Goal: Find specific page/section: Find specific page/section

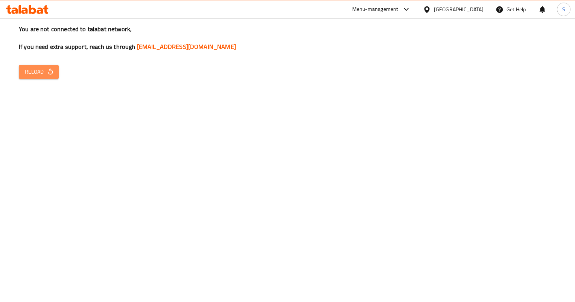
click at [44, 69] on span "Reload" at bounding box center [39, 71] width 28 height 9
click at [39, 78] on button "Reload" at bounding box center [39, 72] width 40 height 14
click at [52, 78] on button "Reload" at bounding box center [39, 72] width 40 height 14
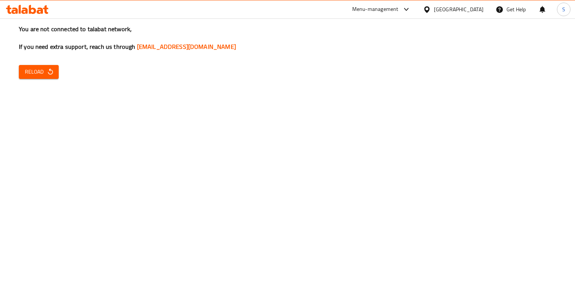
click at [50, 68] on icon "button" at bounding box center [51, 72] width 8 height 8
click at [38, 67] on button "Reload" at bounding box center [39, 72] width 40 height 14
click at [54, 74] on button "Reload" at bounding box center [39, 72] width 40 height 14
click at [58, 74] on button "Reload" at bounding box center [39, 72] width 40 height 14
